Goal: Complete application form: Complete application form

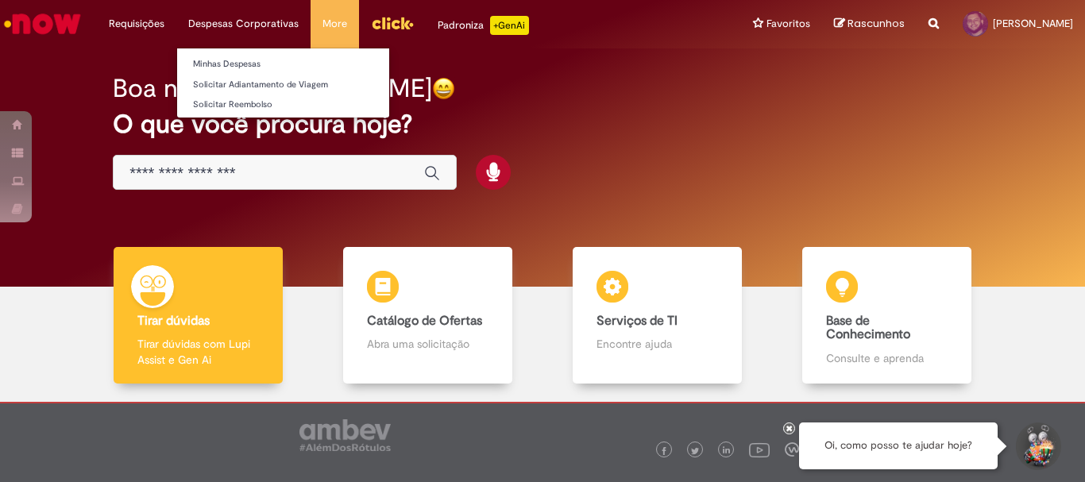
click at [176, 24] on li "Despesas Corporativas Minhas Despesas Solicitar Adiantamento de Viagem Solicita…" at bounding box center [136, 24] width 79 height 48
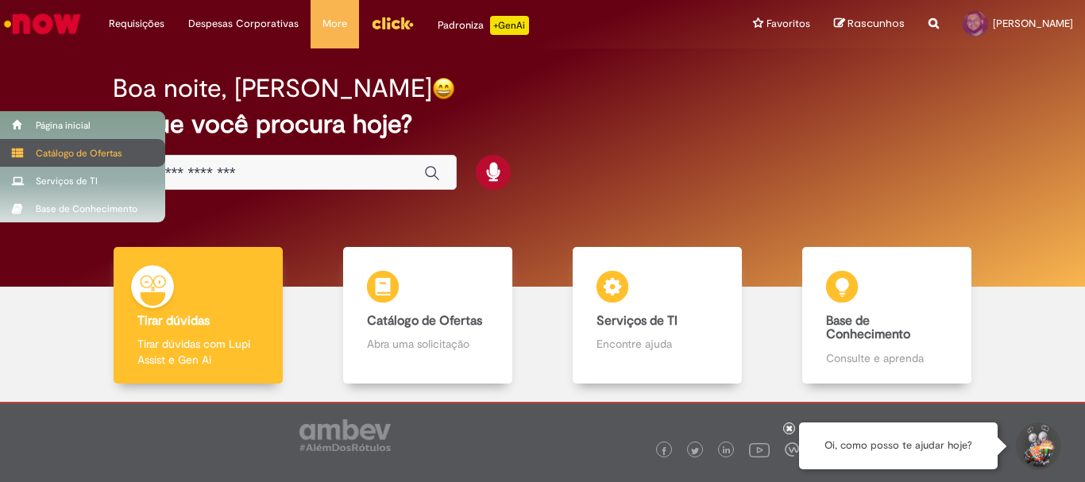
click at [16, 153] on span at bounding box center [18, 153] width 12 height 11
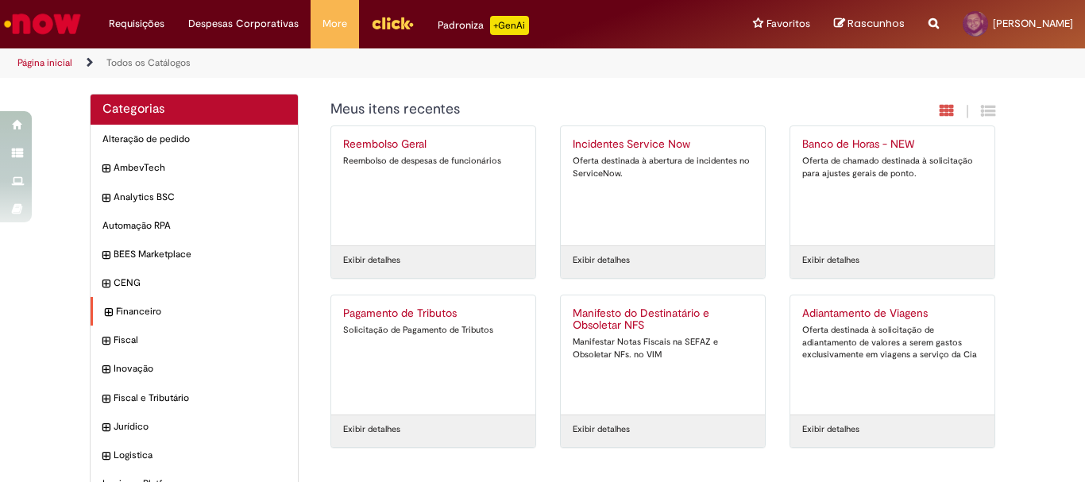
click at [92, 314] on div "Financeiro Itens" at bounding box center [194, 311] width 207 height 29
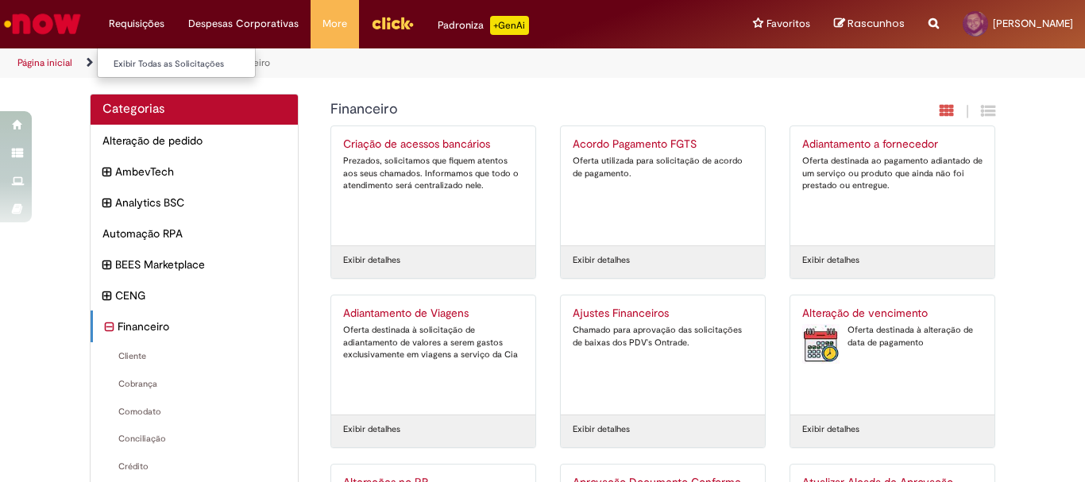
click at [139, 20] on li "Requisições Exibir Todas as Solicitações" at bounding box center [136, 24] width 79 height 48
click at [158, 60] on link "Exibir Todas as Solicitações" at bounding box center [185, 64] width 175 height 17
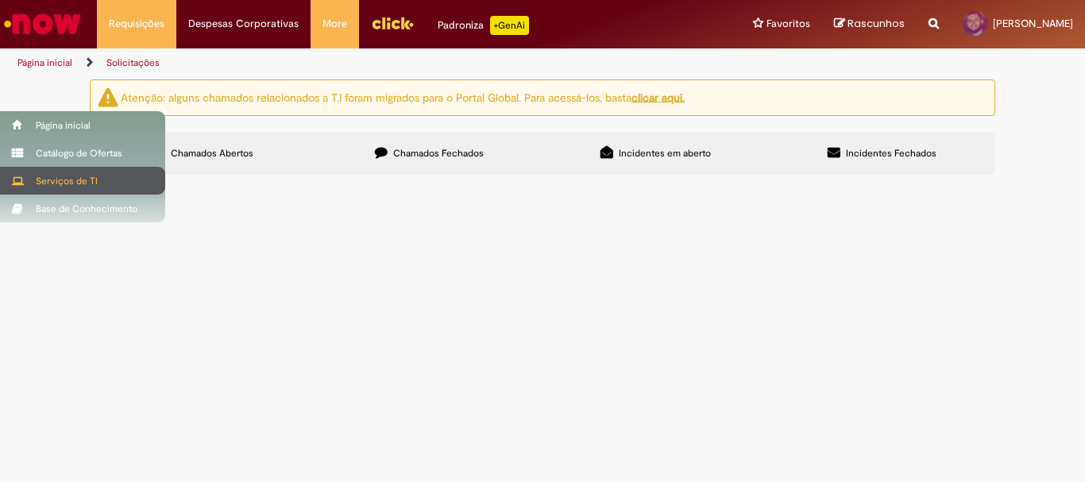
click at [29, 177] on div "Serviços de TI" at bounding box center [82, 181] width 165 height 28
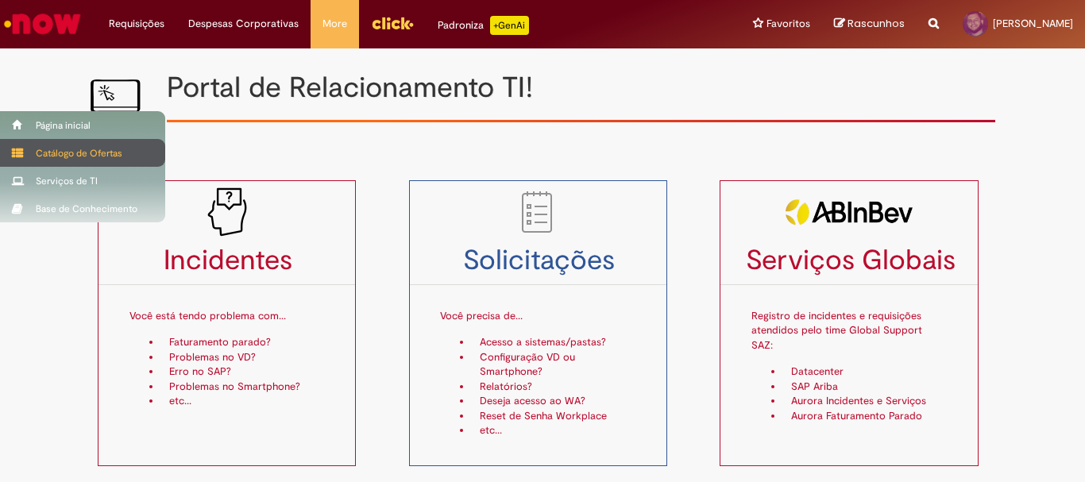
click at [63, 158] on div "Catálogo de Ofertas" at bounding box center [82, 153] width 165 height 28
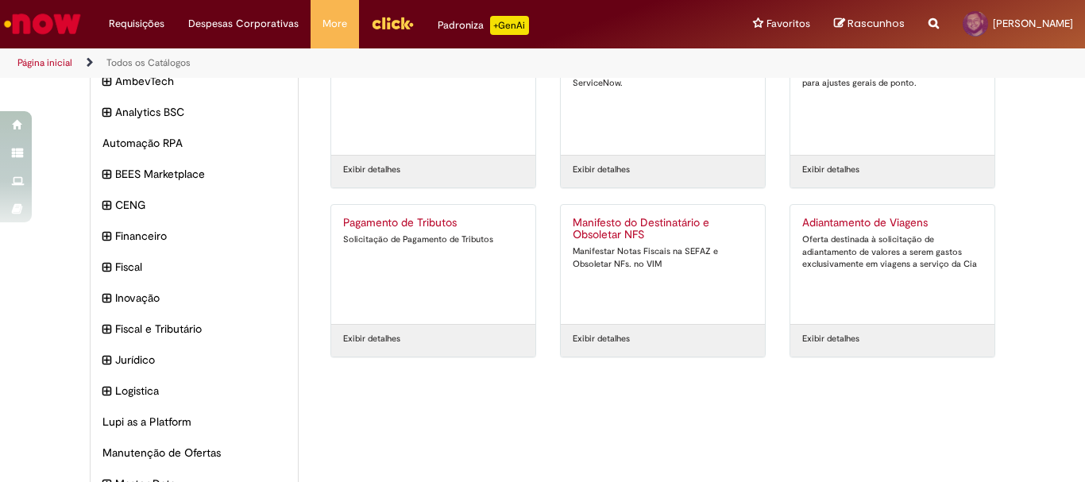
scroll to position [11, 0]
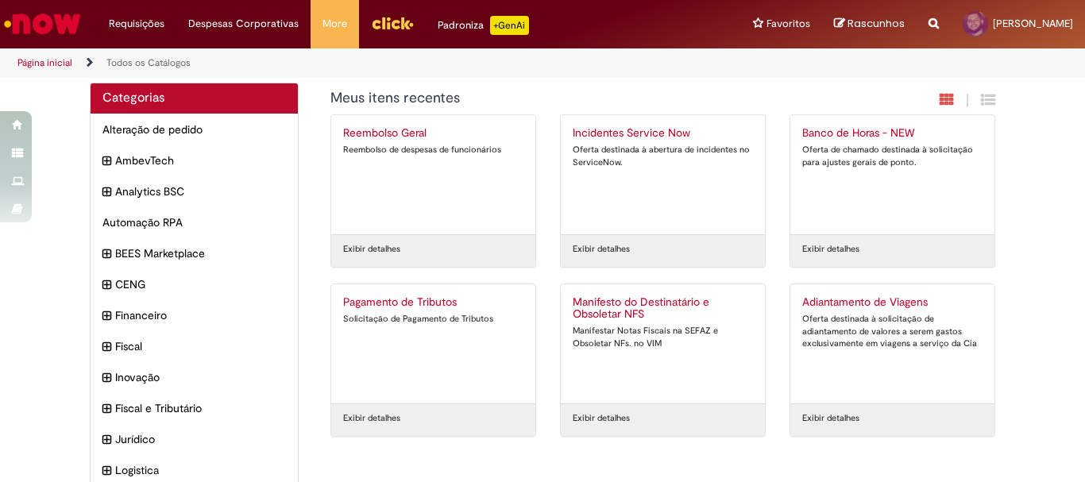
click at [372, 235] on div "Exibir detalhes" at bounding box center [433, 250] width 204 height 33
click at [369, 251] on link "Exibir detalhes" at bounding box center [371, 250] width 57 height 13
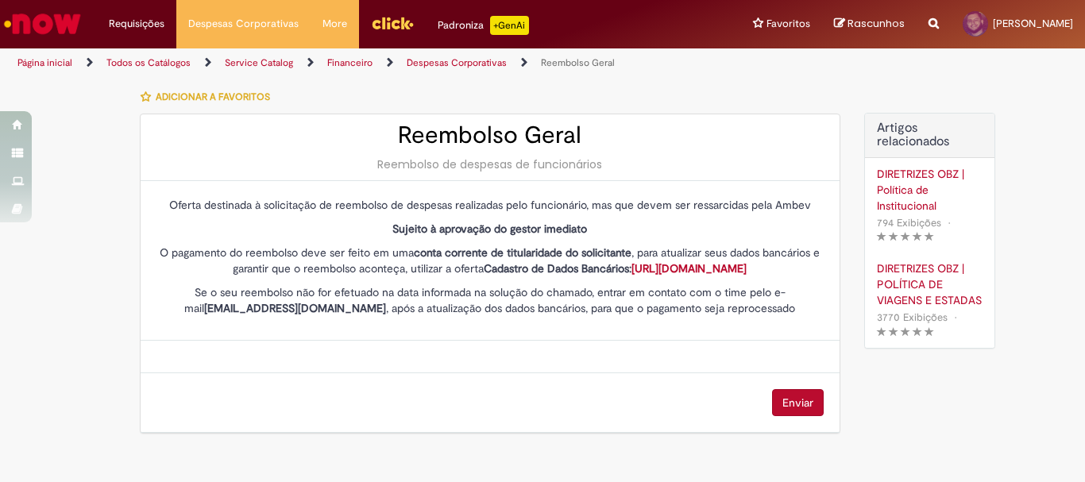
click at [389, 184] on div "Oferta destinada à solicitação de reembolso de despesas realizadas pelo funcion…" at bounding box center [490, 261] width 699 height 160
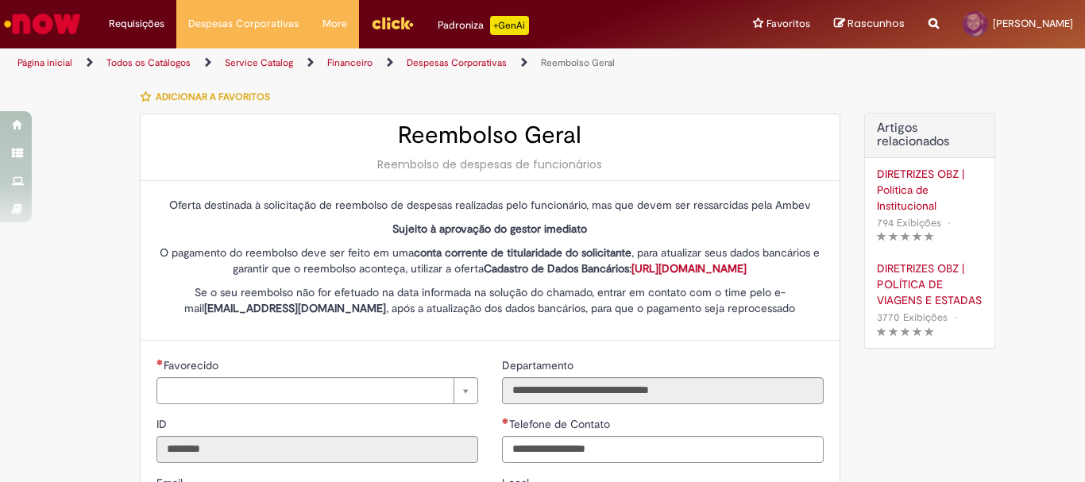
type input "**********"
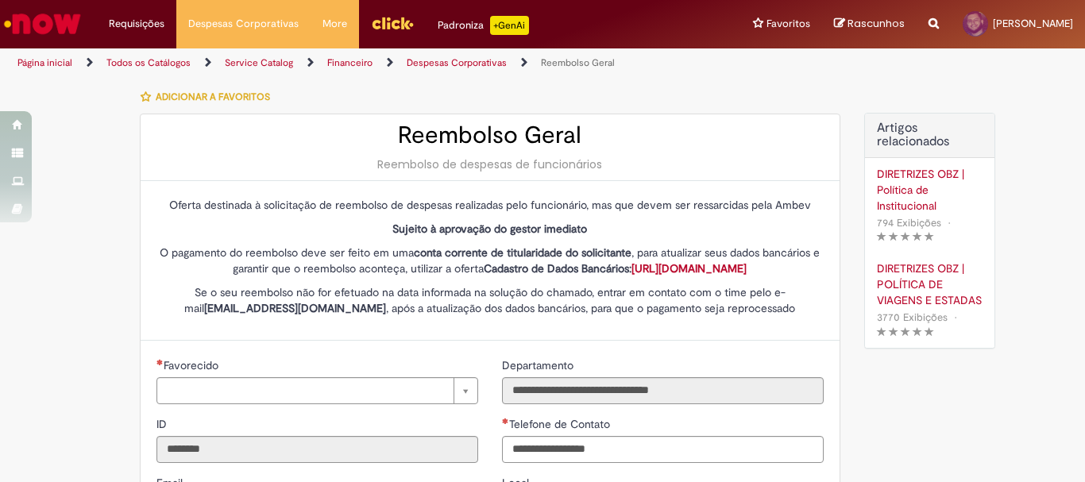
type input "**********"
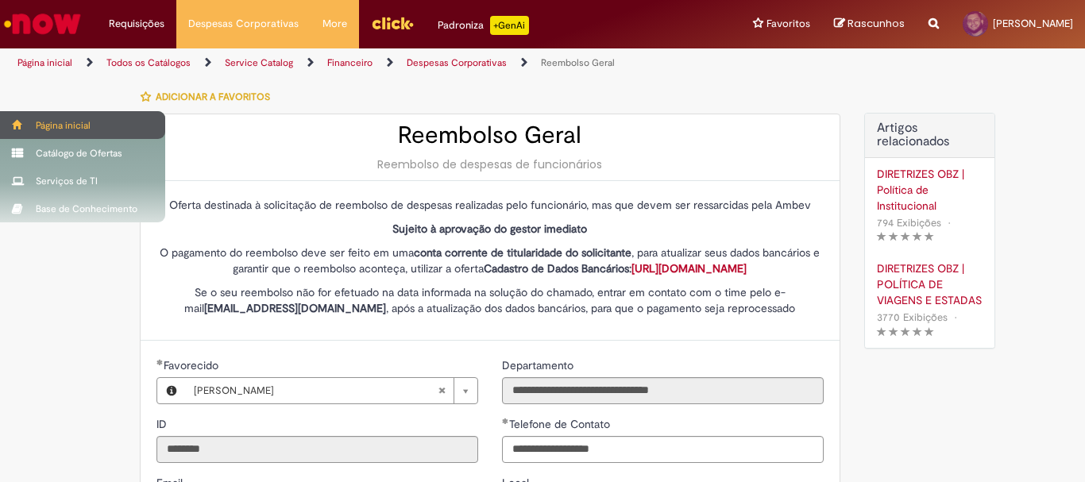
click at [16, 132] on div "Página inicial" at bounding box center [82, 125] width 165 height 28
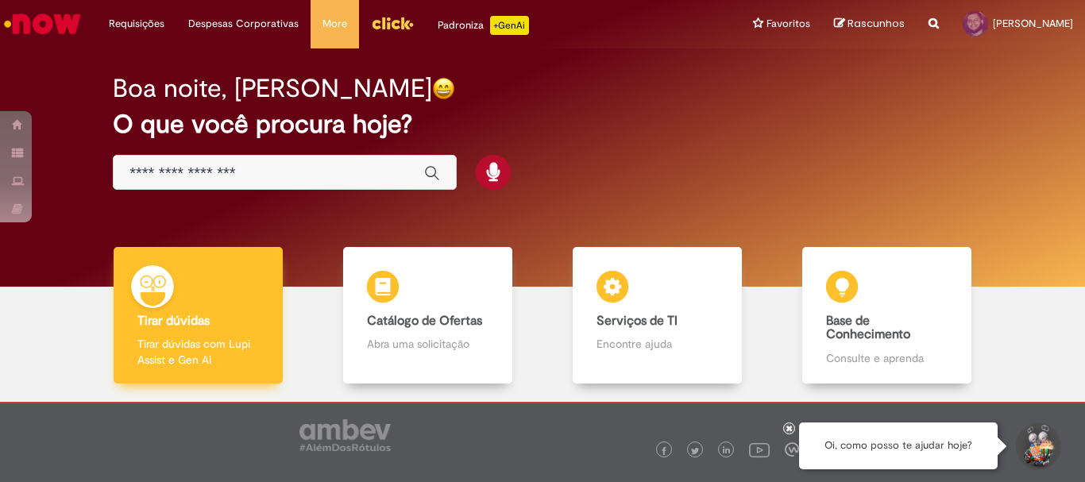
click at [185, 325] on b "Tirar dúvidas" at bounding box center [173, 321] width 72 height 16
